Goal: Task Accomplishment & Management: Manage account settings

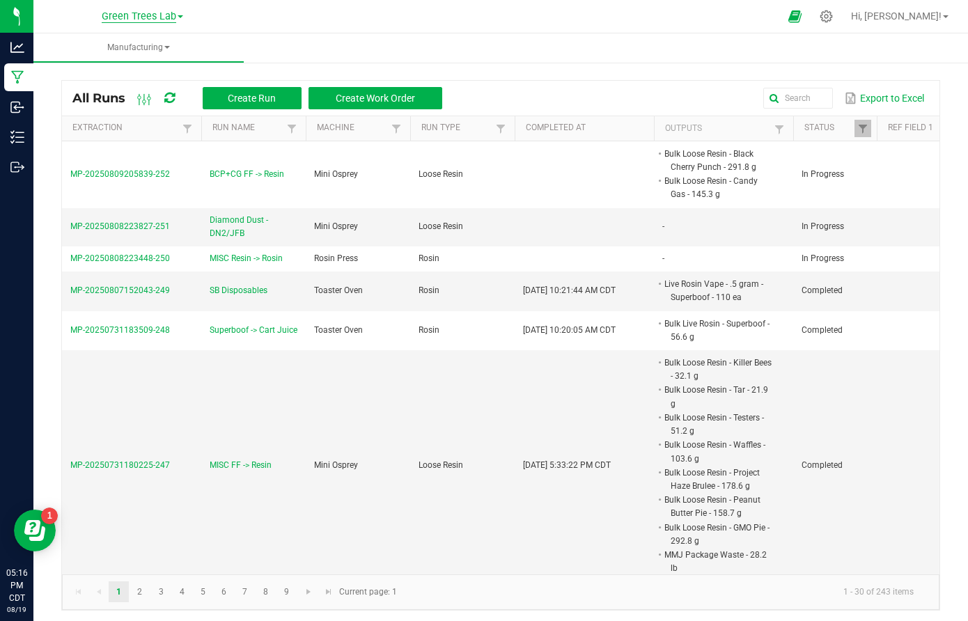
click at [146, 19] on span "Green Trees Lab" at bounding box center [139, 16] width 75 height 13
click at [136, 51] on link "Green Trees" at bounding box center [141, 49] width 203 height 19
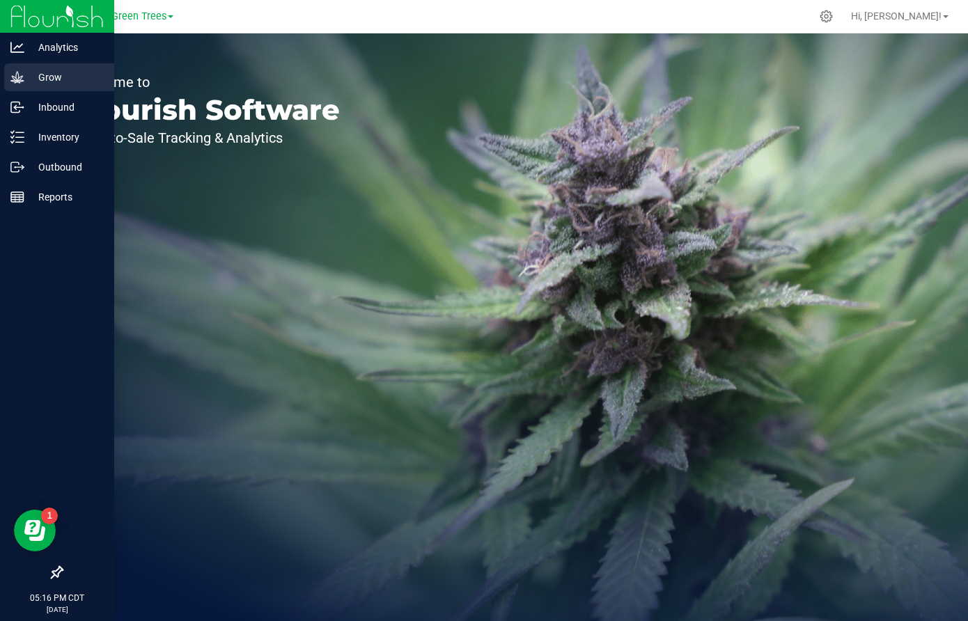
click at [52, 79] on p "Grow" at bounding box center [66, 77] width 84 height 17
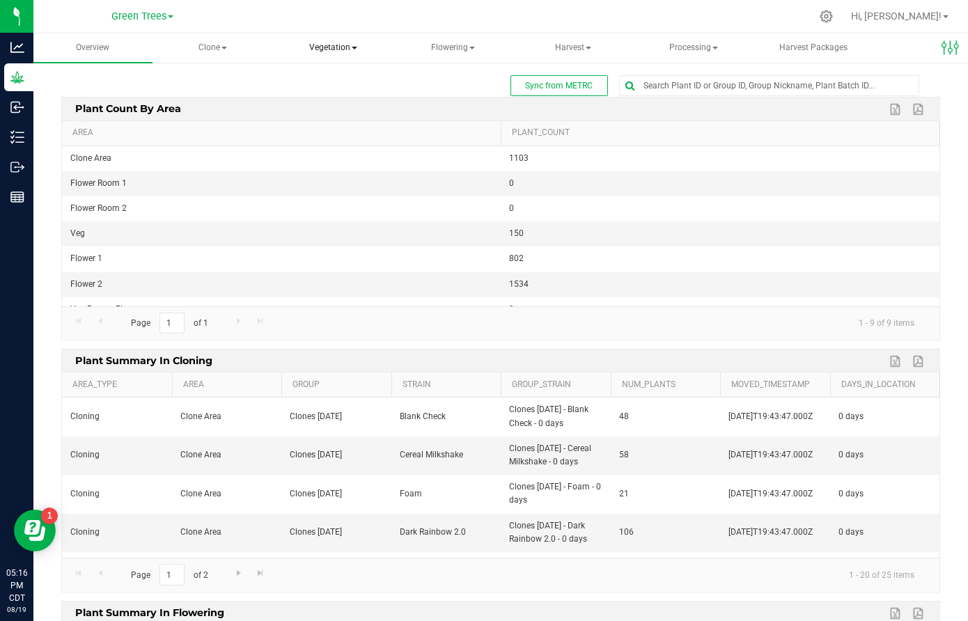
click at [352, 49] on span "Vegetation" at bounding box center [333, 48] width 118 height 28
click at [350, 94] on span "Veg plants" at bounding box center [336, 100] width 86 height 12
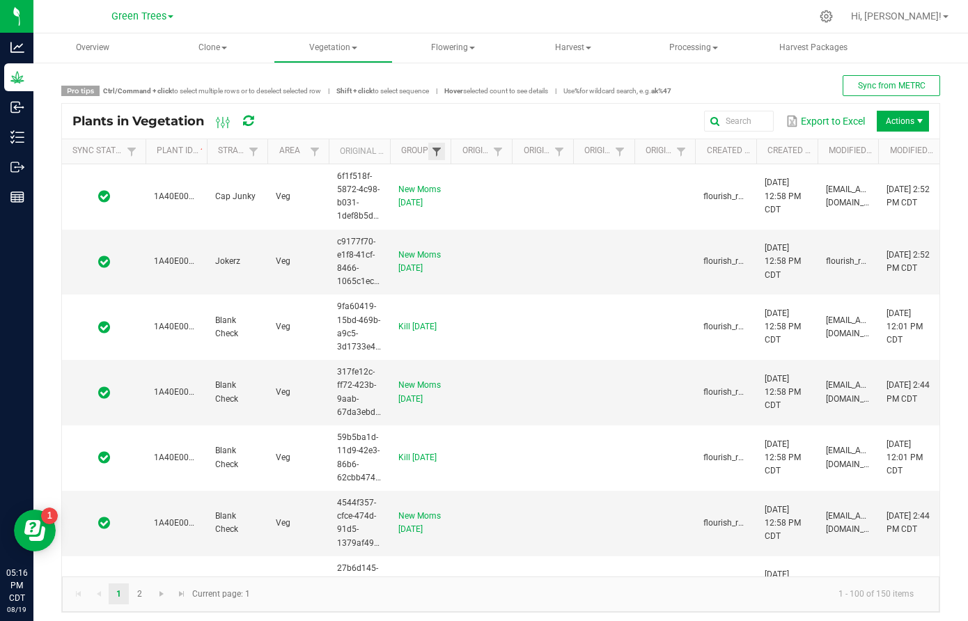
click at [441, 148] on span at bounding box center [436, 151] width 11 height 11
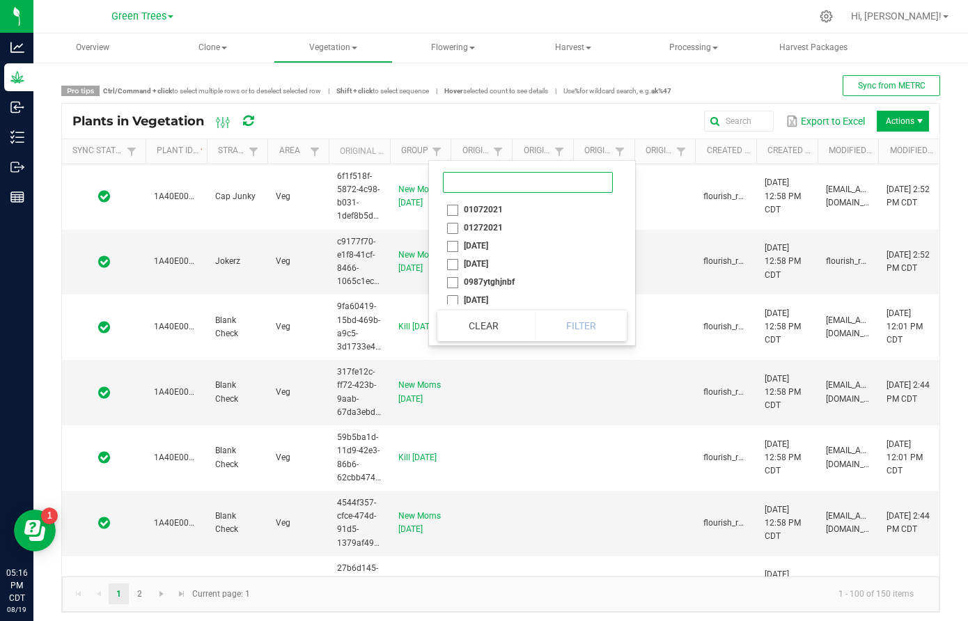
click at [474, 189] on input at bounding box center [528, 182] width 170 height 21
type input "kill"
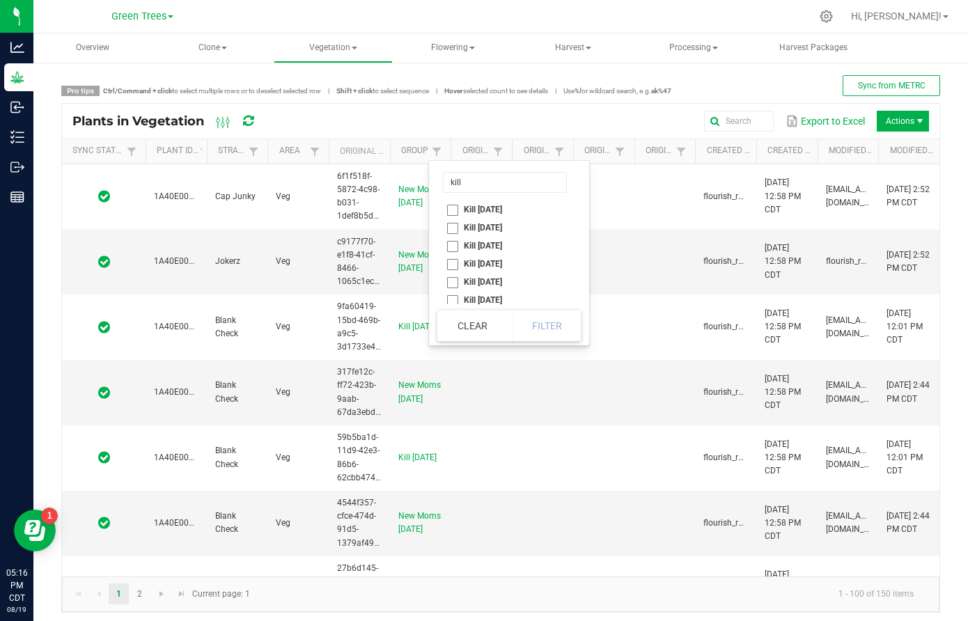
click at [455, 302] on li "Kill [DATE]" at bounding box center [504, 300] width 135 height 18
checkbox 2025 "true"
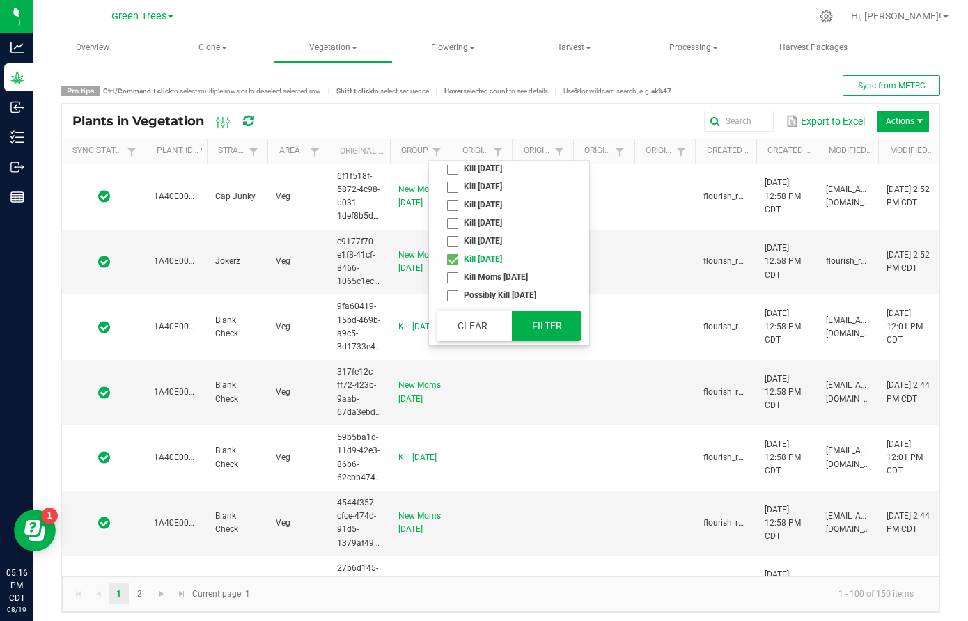
click at [543, 319] on button "Filter" at bounding box center [547, 326] width 70 height 31
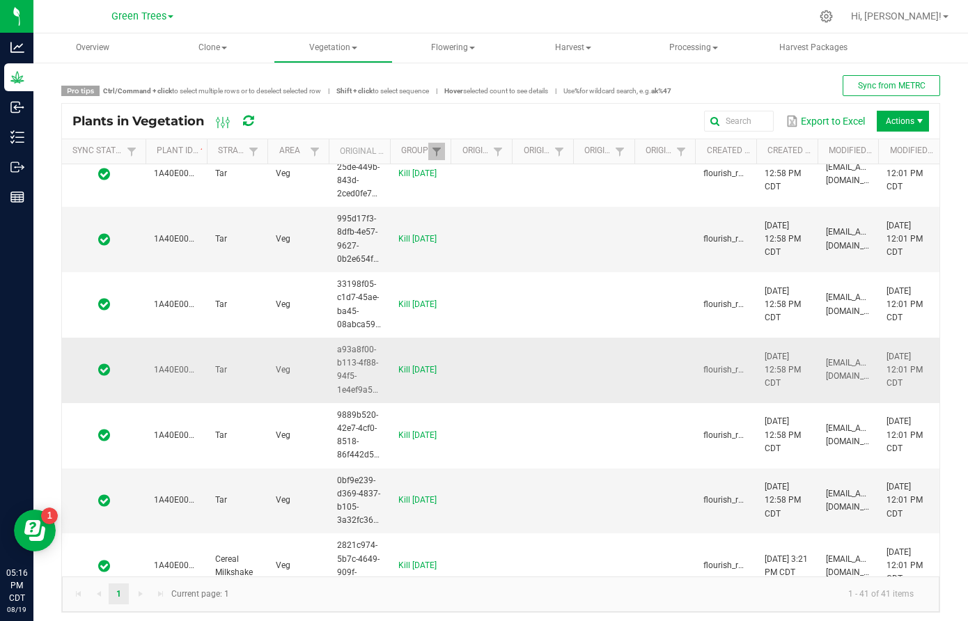
scroll to position [2243, 0]
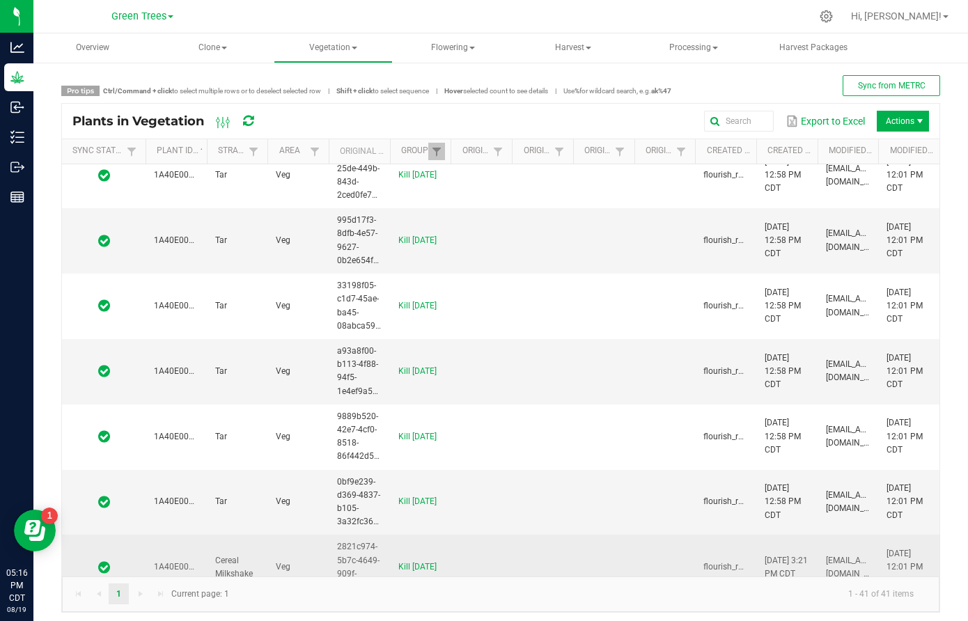
click at [250, 541] on td "Cereal Milkshake" at bounding box center [237, 567] width 61 height 65
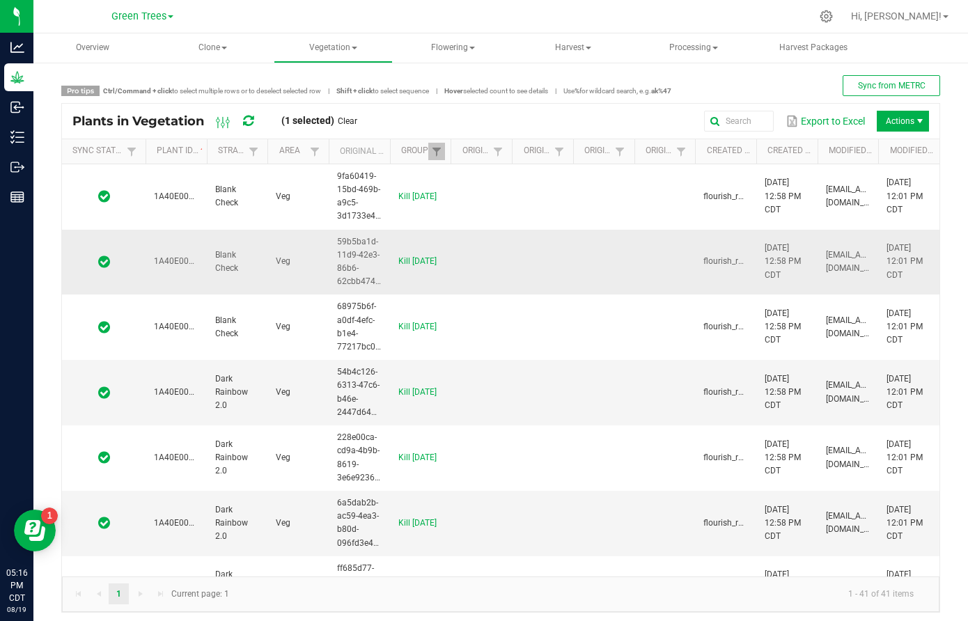
scroll to position [0, 0]
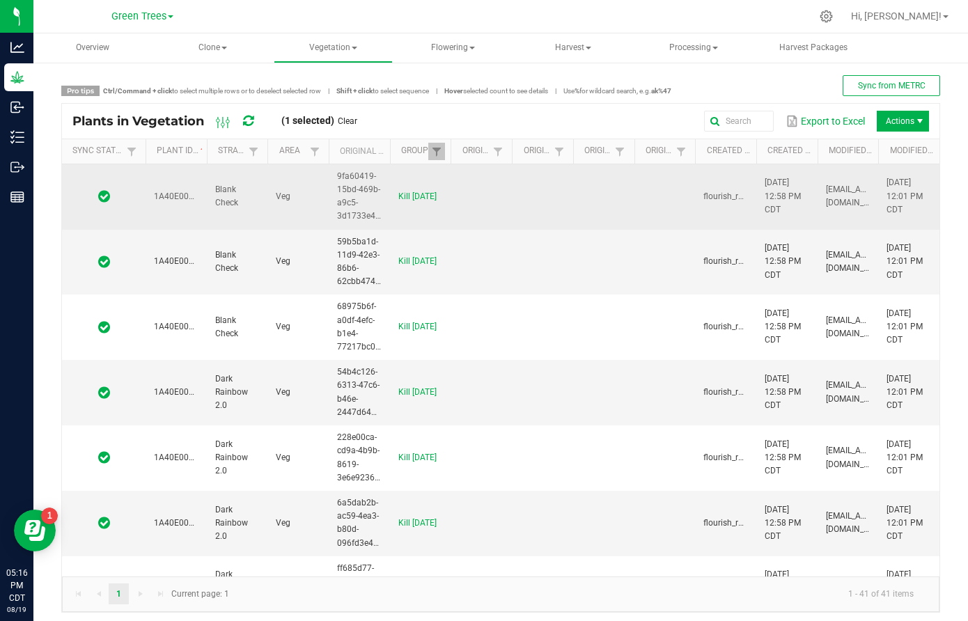
click at [260, 213] on td "Blank Check" at bounding box center [237, 196] width 61 height 65
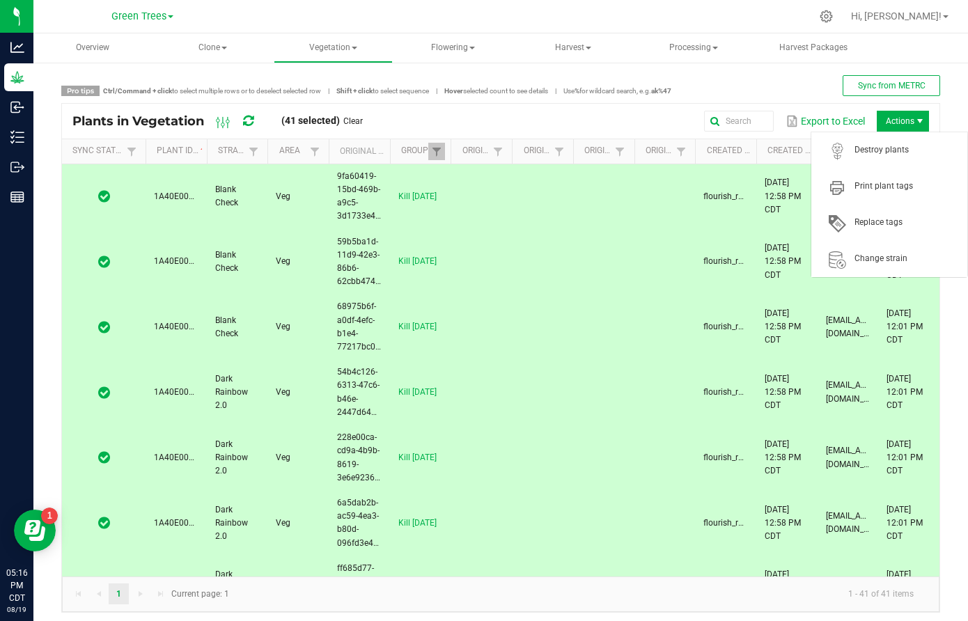
click at [914, 118] on span "Actions" at bounding box center [919, 121] width 11 height 11
click at [905, 148] on span "Destroy plants" at bounding box center [907, 150] width 104 height 12
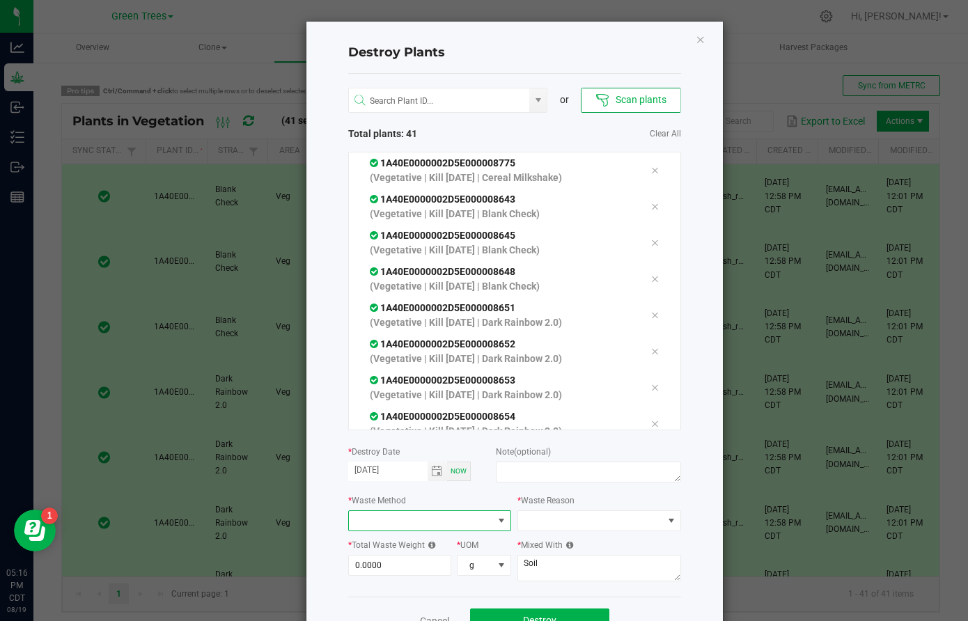
click at [438, 518] on span at bounding box center [421, 521] width 145 height 20
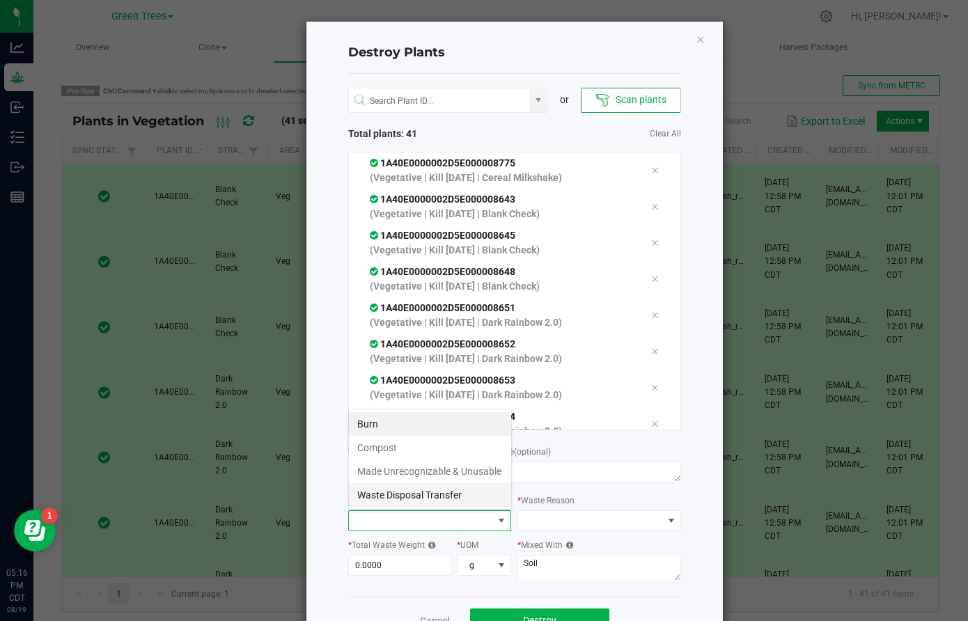
click at [432, 499] on li "Waste Disposal Transfer" at bounding box center [430, 495] width 162 height 24
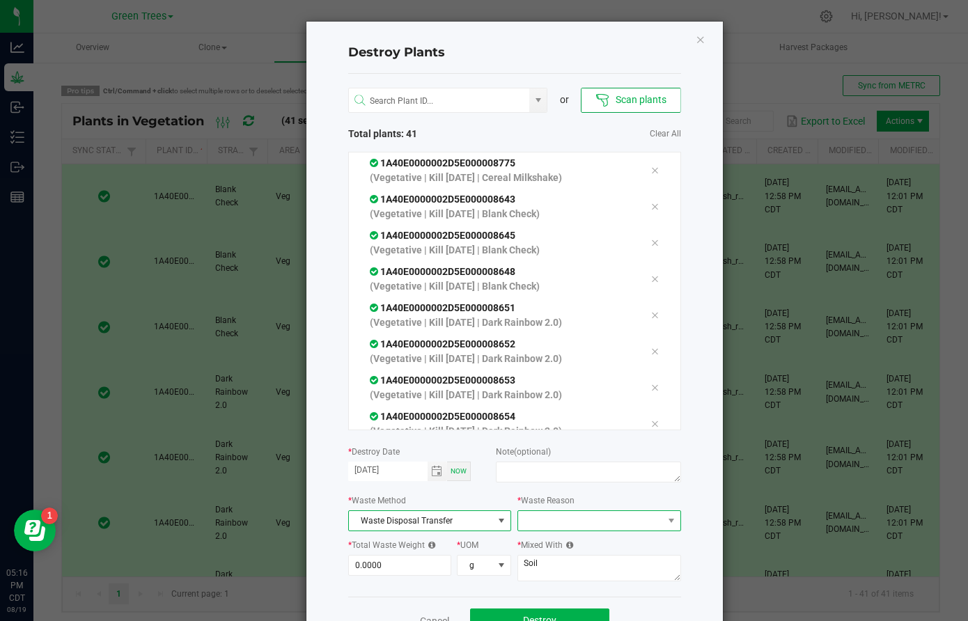
click at [534, 520] on span at bounding box center [590, 521] width 145 height 20
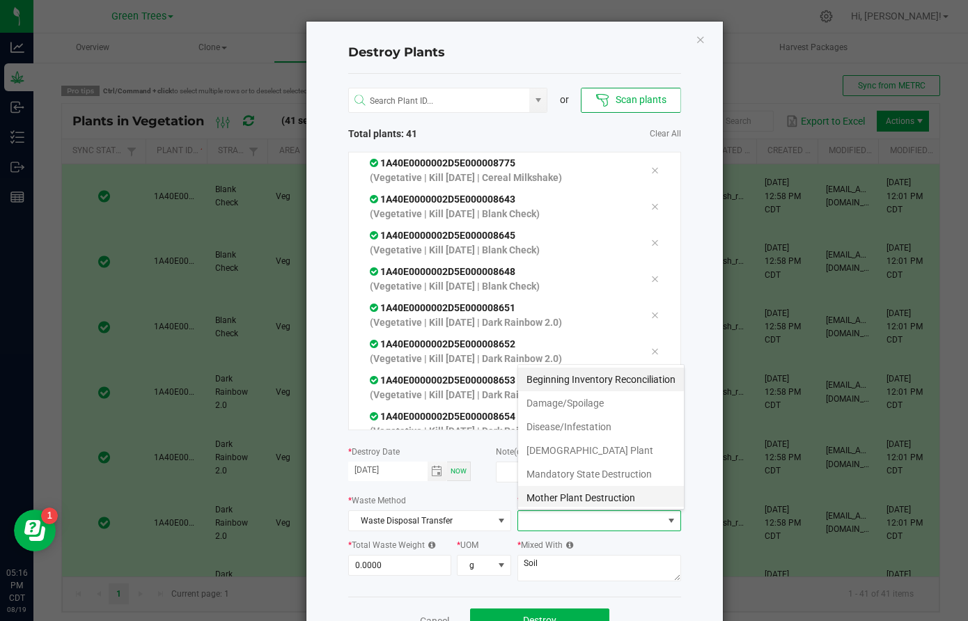
click at [547, 497] on li "Mother Plant Destruction" at bounding box center [601, 498] width 166 height 24
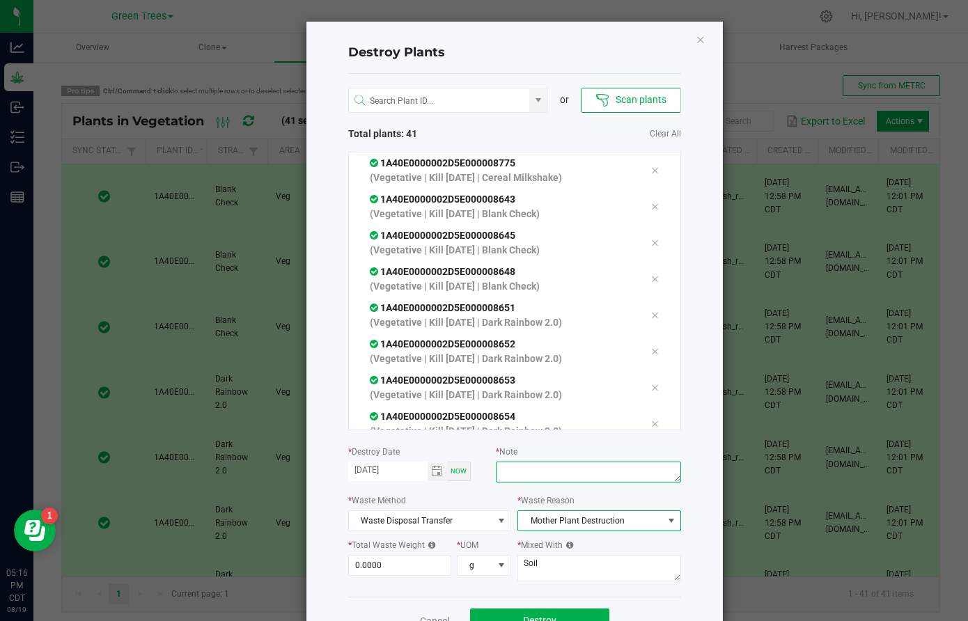
click at [532, 473] on textarea at bounding box center [588, 472] width 185 height 21
type textarea "no longer needed"
click at [393, 568] on input "0" at bounding box center [400, 566] width 102 height 20
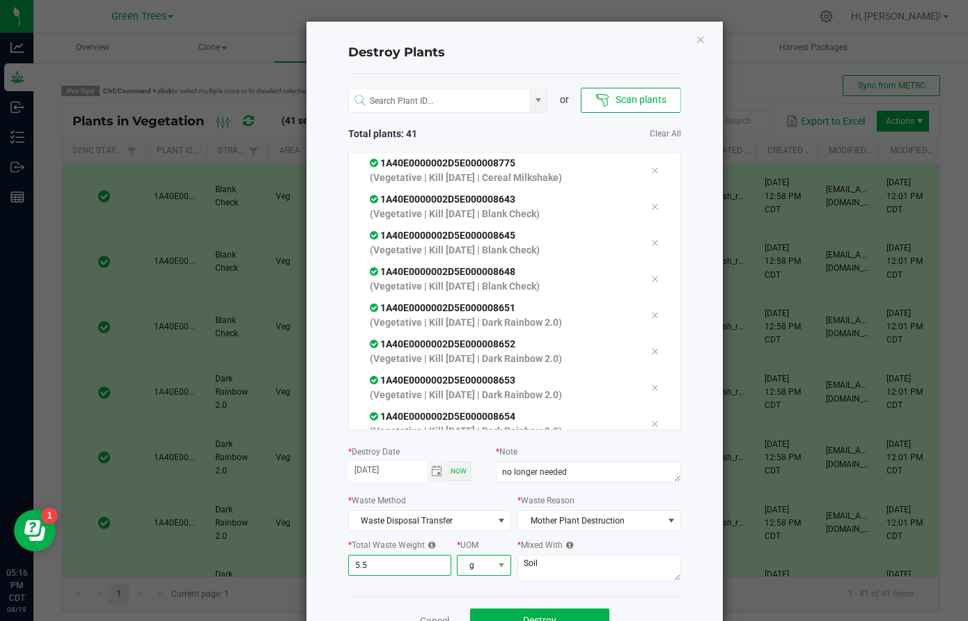
type input "5.5000"
click at [485, 568] on span "g" at bounding box center [476, 566] width 36 height 20
click at [481, 514] on li "lb" at bounding box center [484, 519] width 53 height 24
click at [557, 561] on textarea "Soil" at bounding box center [599, 568] width 164 height 26
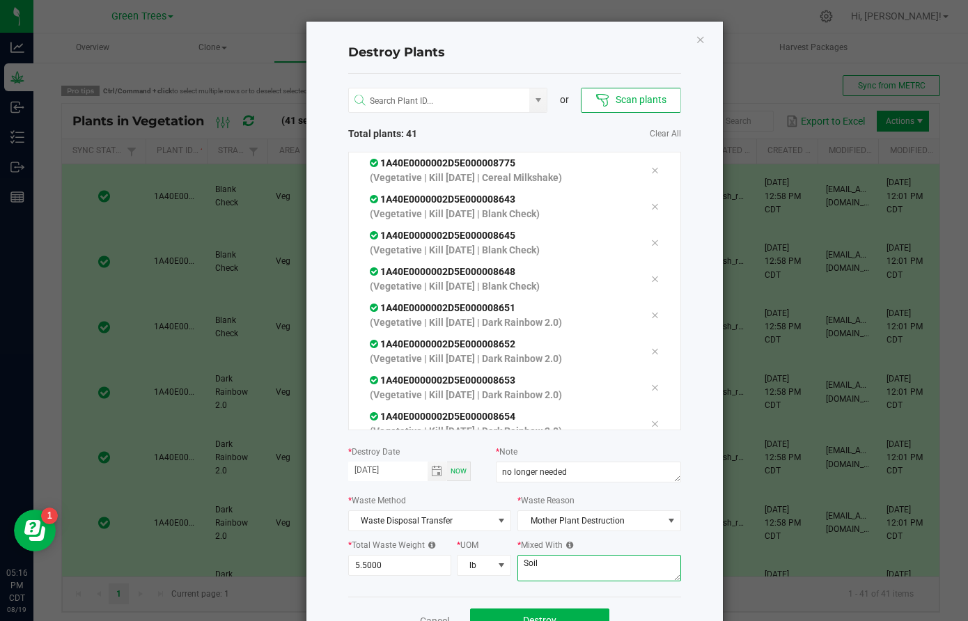
click at [557, 561] on textarea "Soil" at bounding box center [599, 568] width 164 height 26
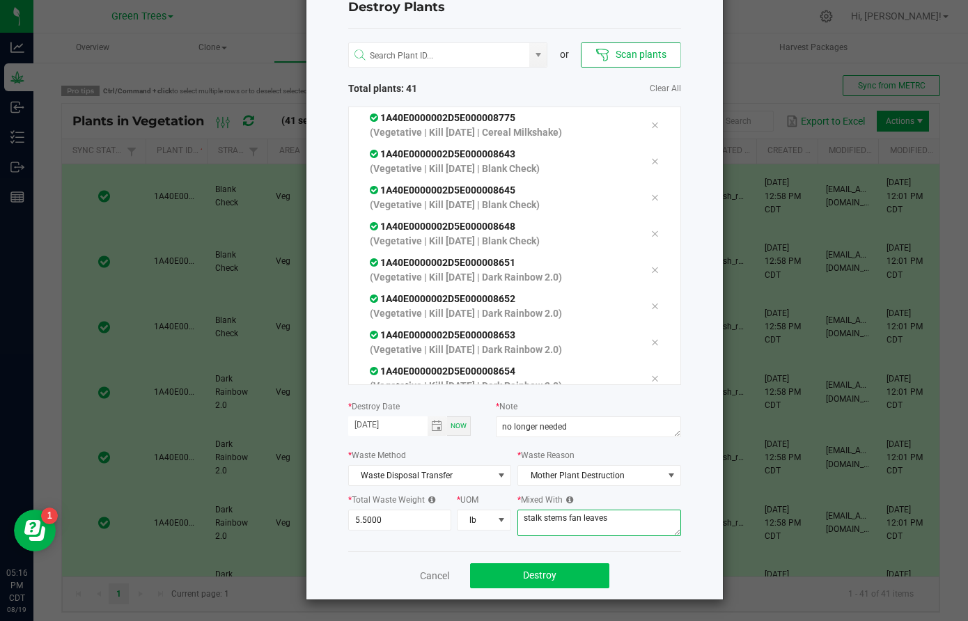
scroll to position [45, 0]
type textarea "stalk stems fan leaves"
click at [564, 575] on button "Destroy" at bounding box center [539, 576] width 139 height 25
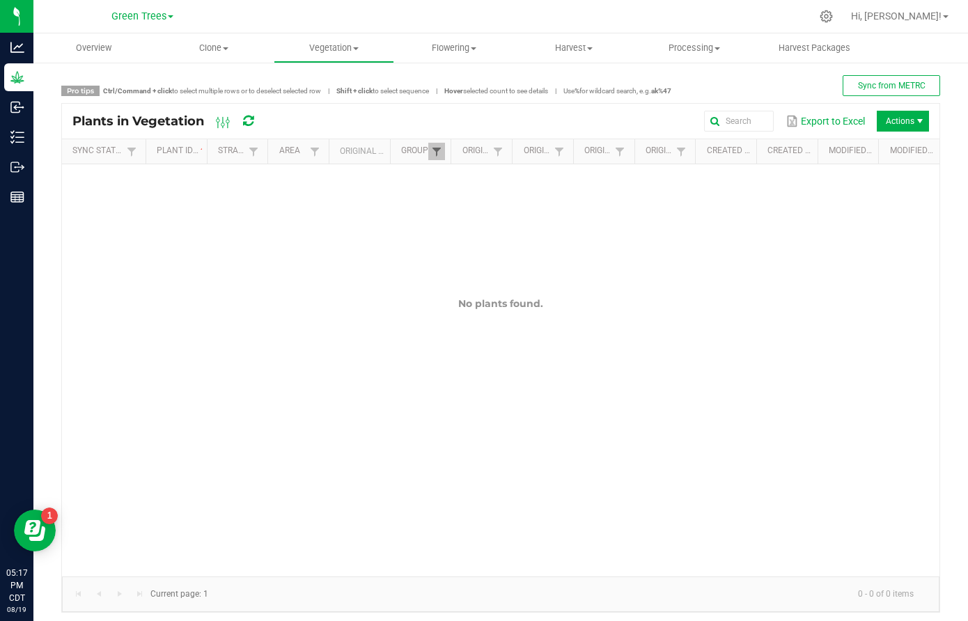
click at [435, 151] on span at bounding box center [436, 151] width 11 height 11
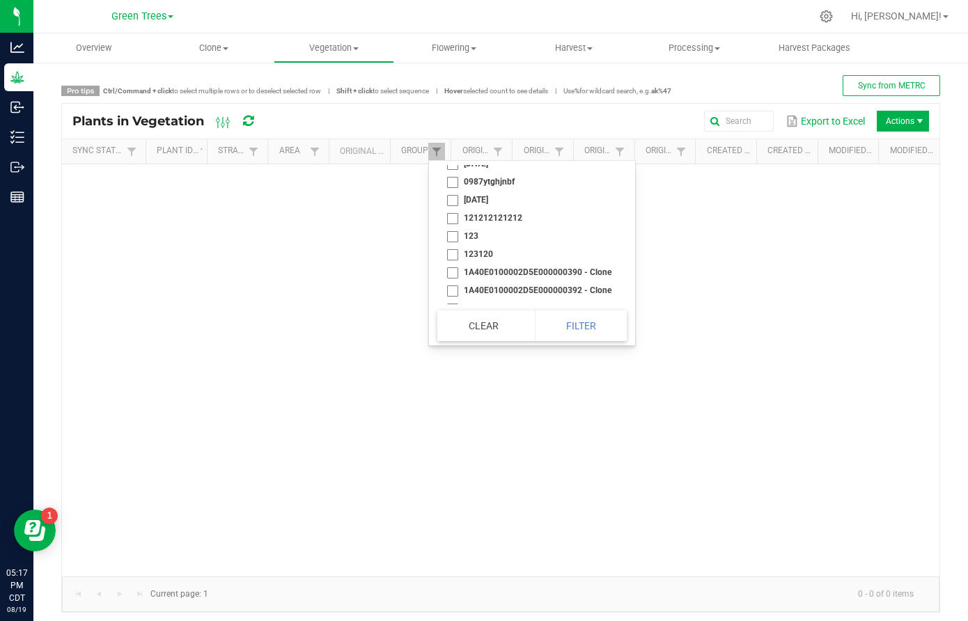
scroll to position [130, 0]
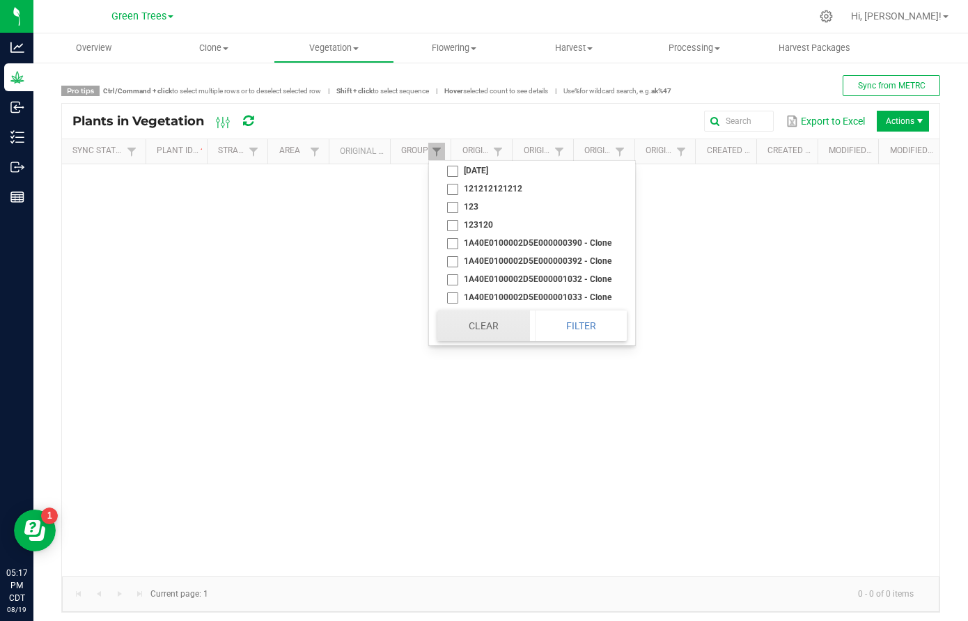
click at [483, 328] on button "Clear" at bounding box center [483, 326] width 92 height 31
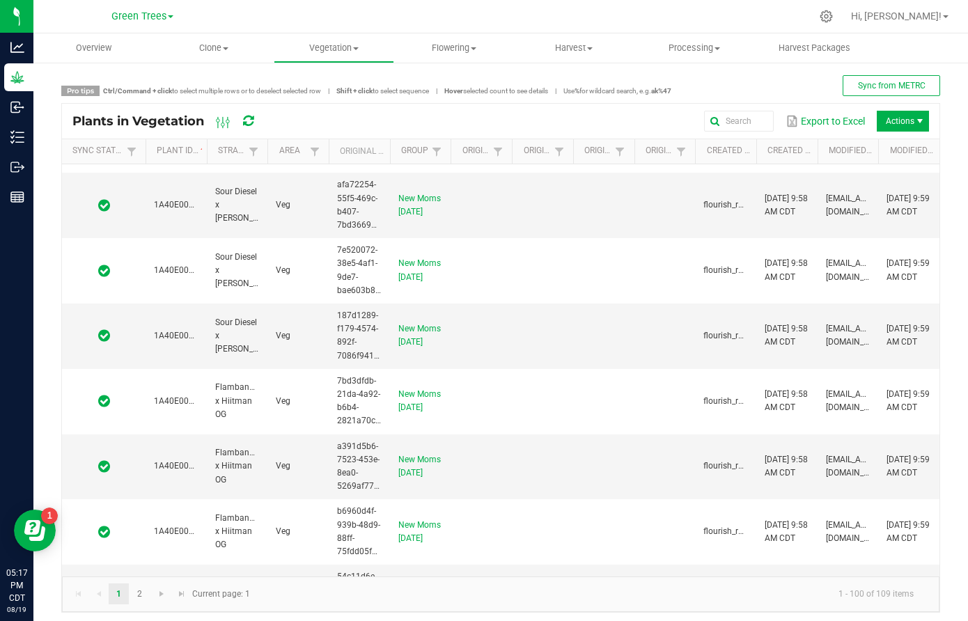
scroll to position [6064, 0]
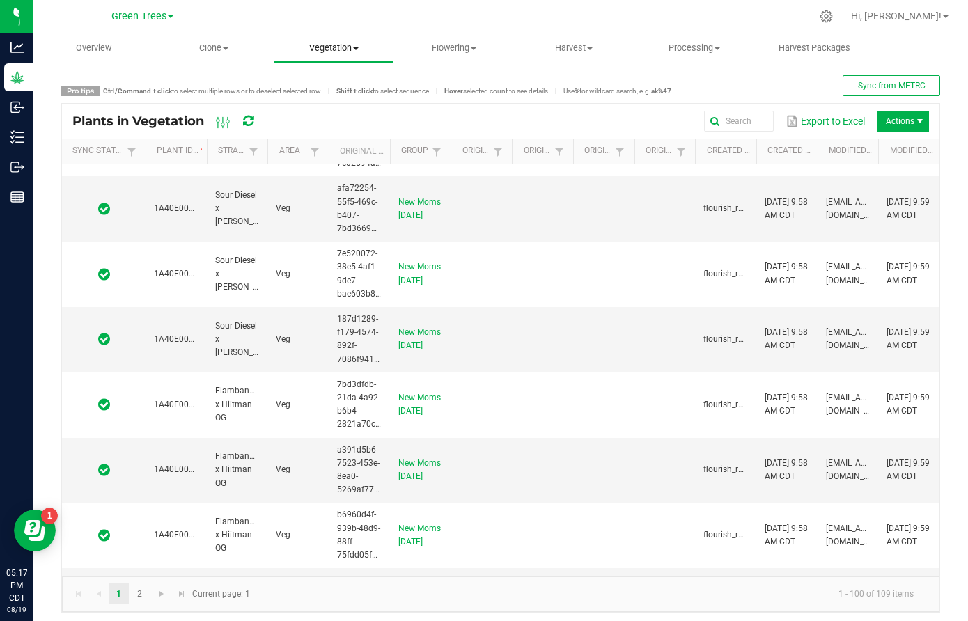
click at [324, 41] on uib-tab-heading "Vegetation Veg groups Veg plants Mother groups Mother plants Apply to plants" at bounding box center [333, 48] width 119 height 28
click at [326, 79] on span "Veg groups" at bounding box center [318, 84] width 88 height 12
